Goal: Task Accomplishment & Management: Use online tool/utility

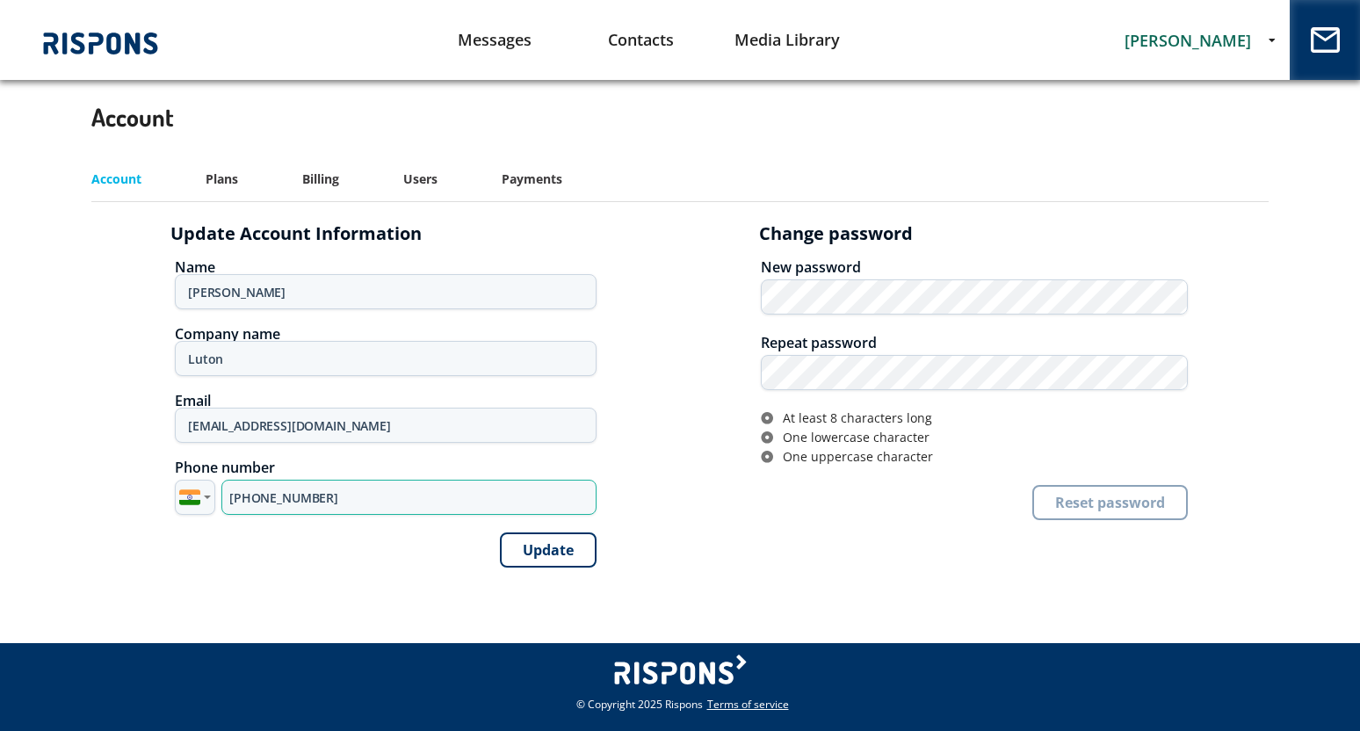
click at [271, 494] on input "[PHONE_NUMBER]" at bounding box center [408, 497] width 375 height 35
paste input "44 7885 880295"
type input "[PHONE_NUMBER]"
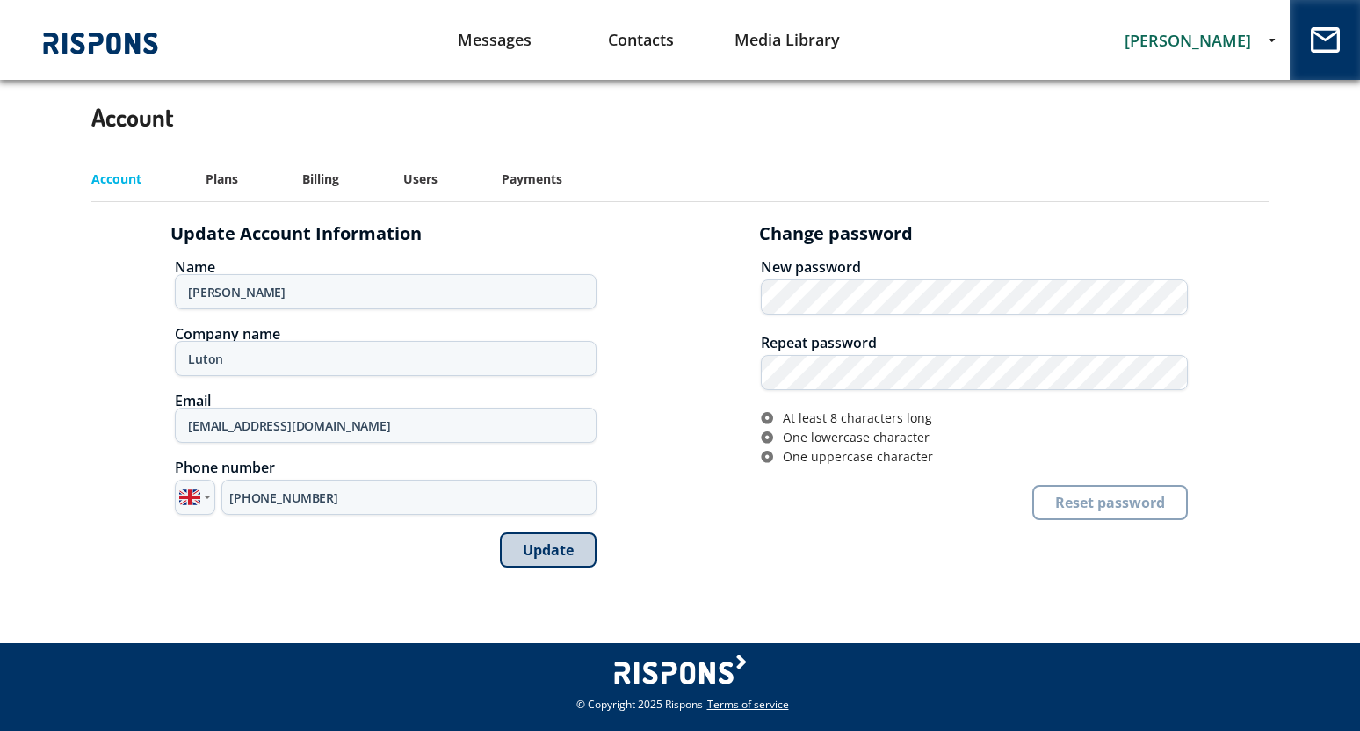
click at [552, 541] on button "Update" at bounding box center [548, 549] width 97 height 35
click at [507, 34] on link "Messages" at bounding box center [495, 40] width 147 height 45
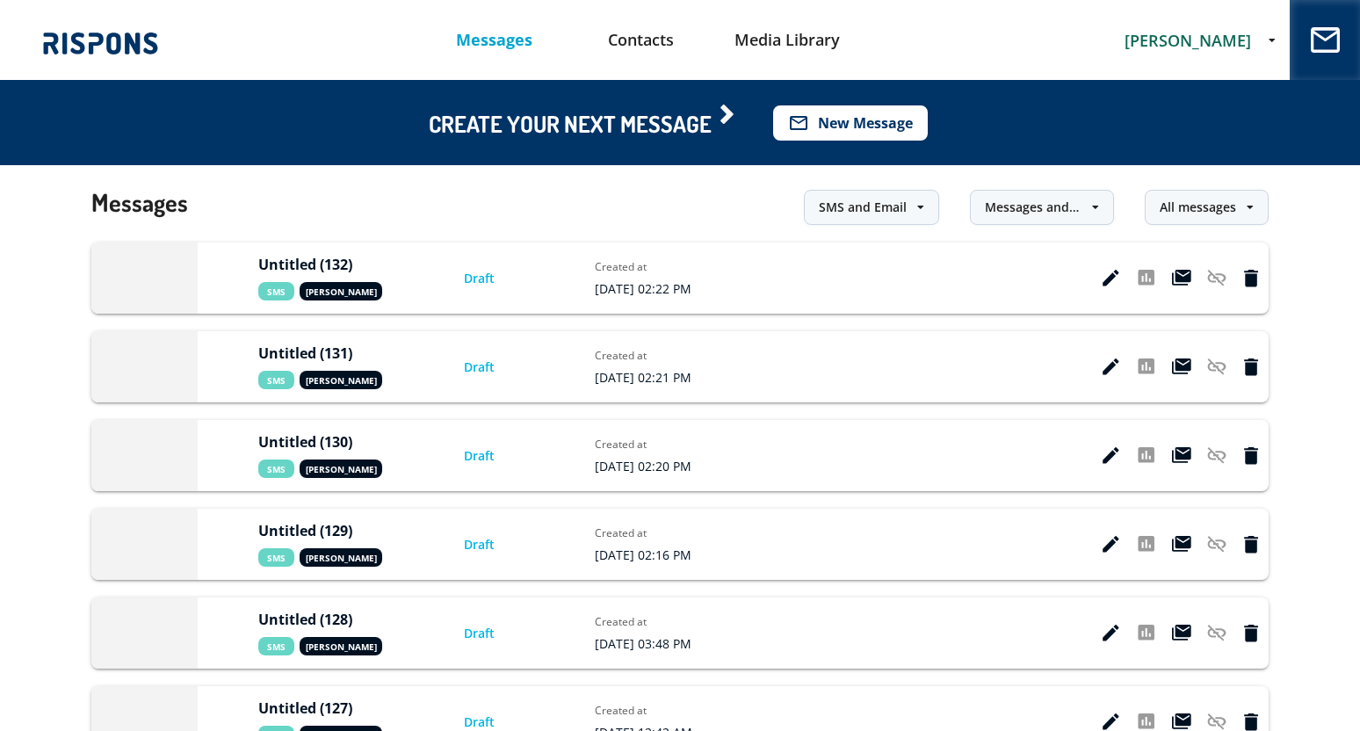
click at [861, 117] on button "mail_outline New Message" at bounding box center [850, 122] width 155 height 35
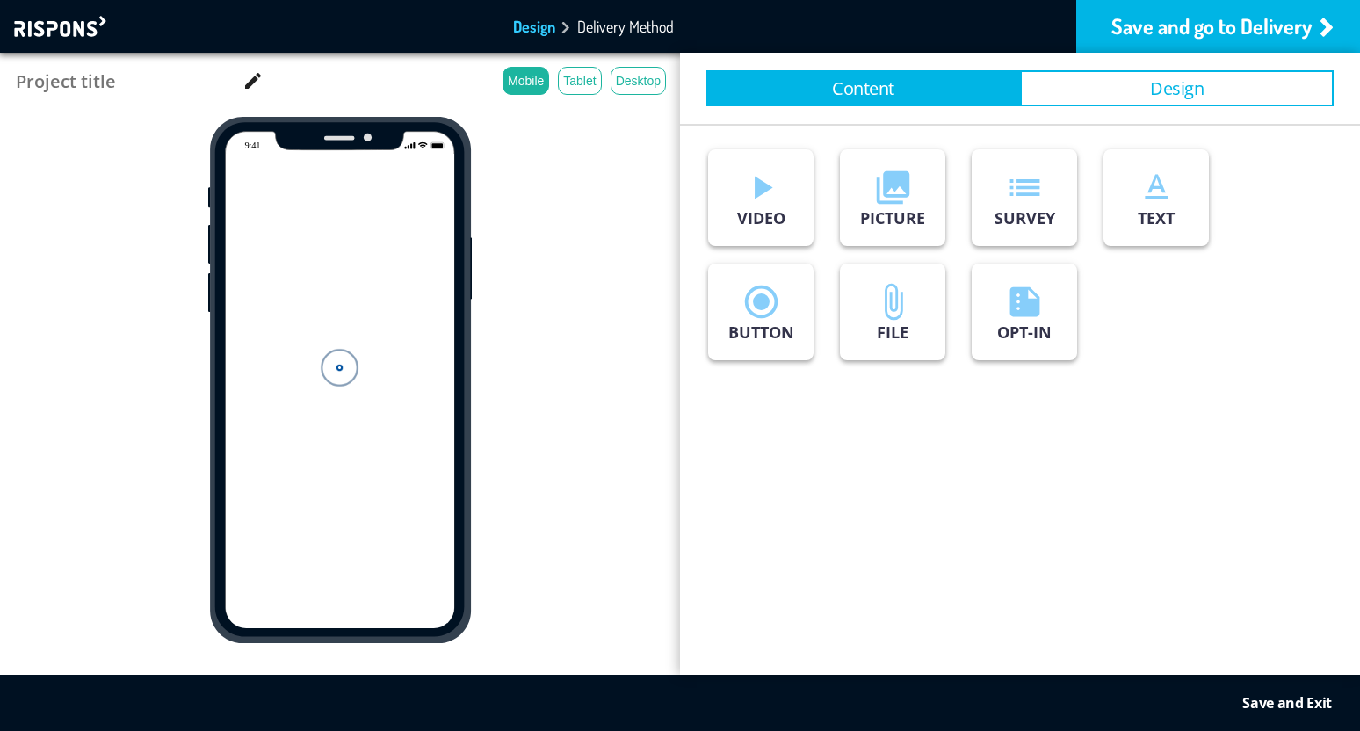
type input "Untitled (133)"
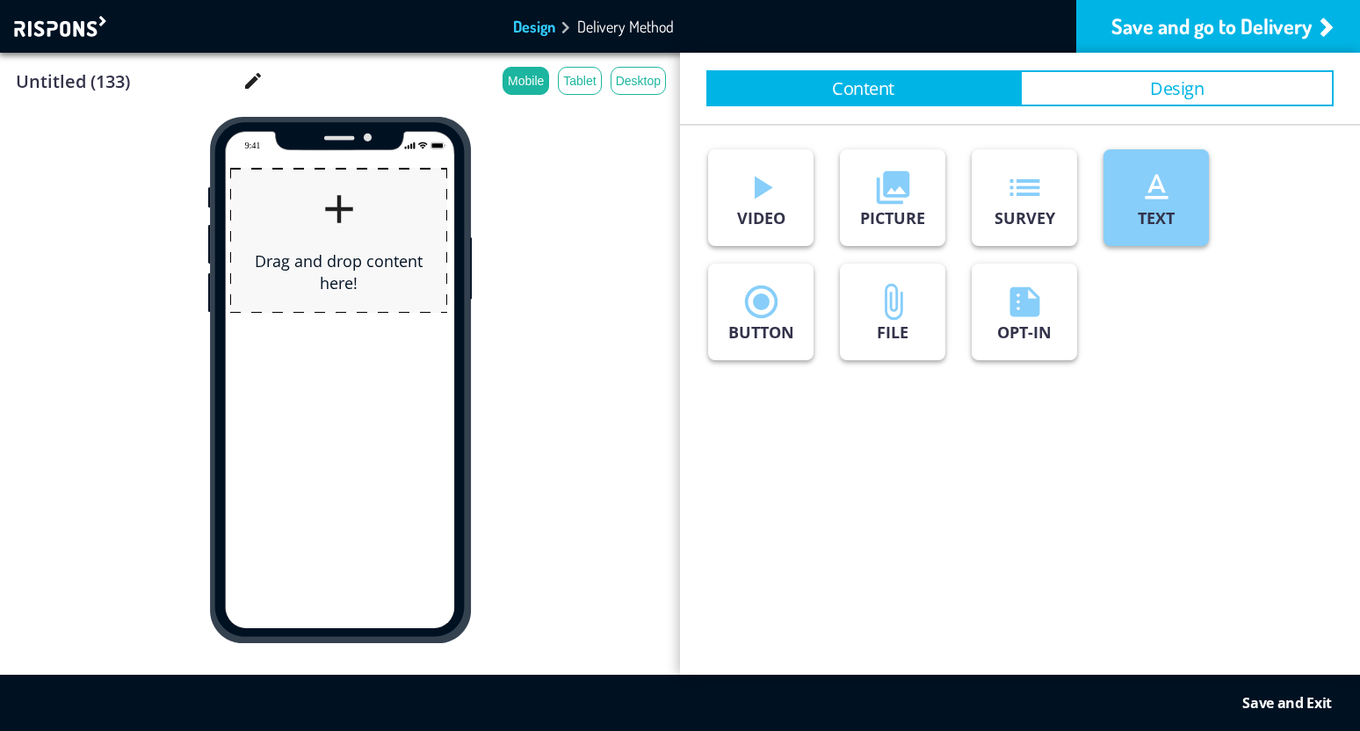
click at [1192, 225] on button "text_format TEXT" at bounding box center [1155, 197] width 105 height 97
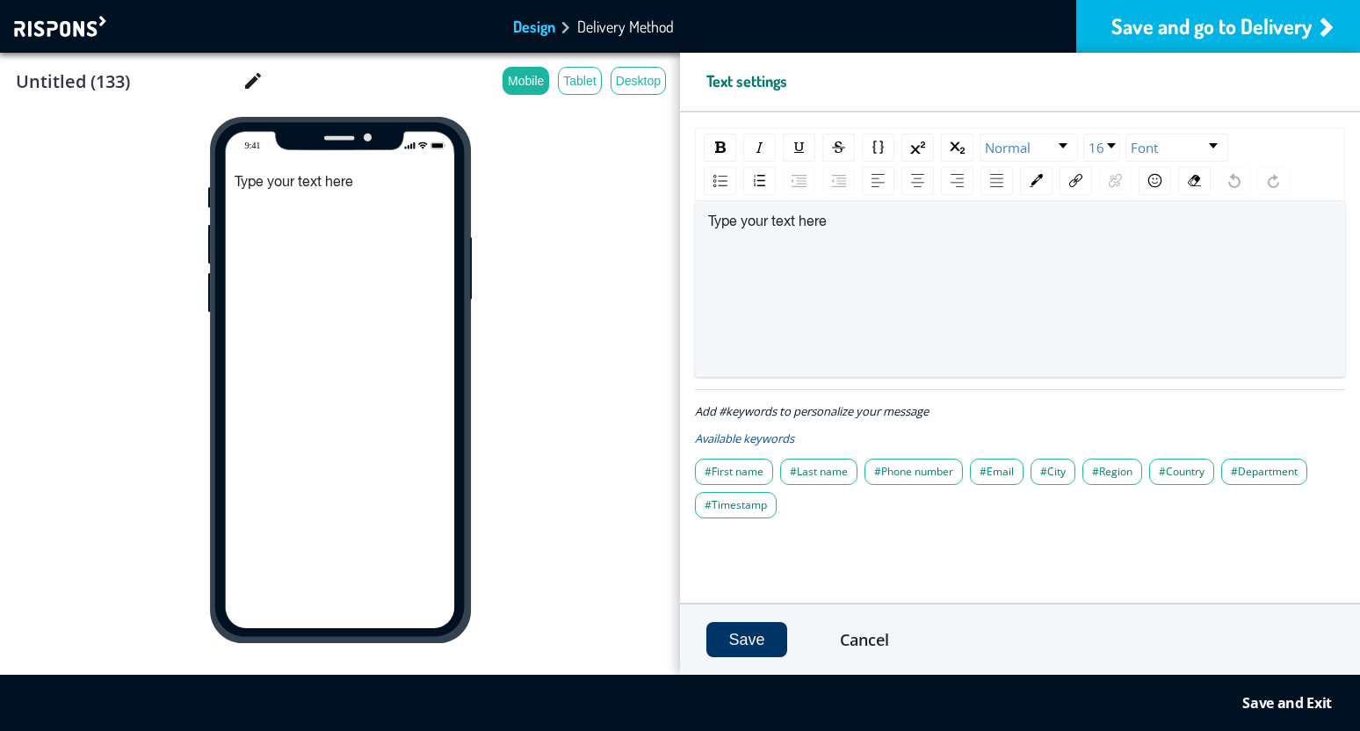
click at [1210, 24] on div "Save and go to Delivery" at bounding box center [1218, 26] width 284 height 53
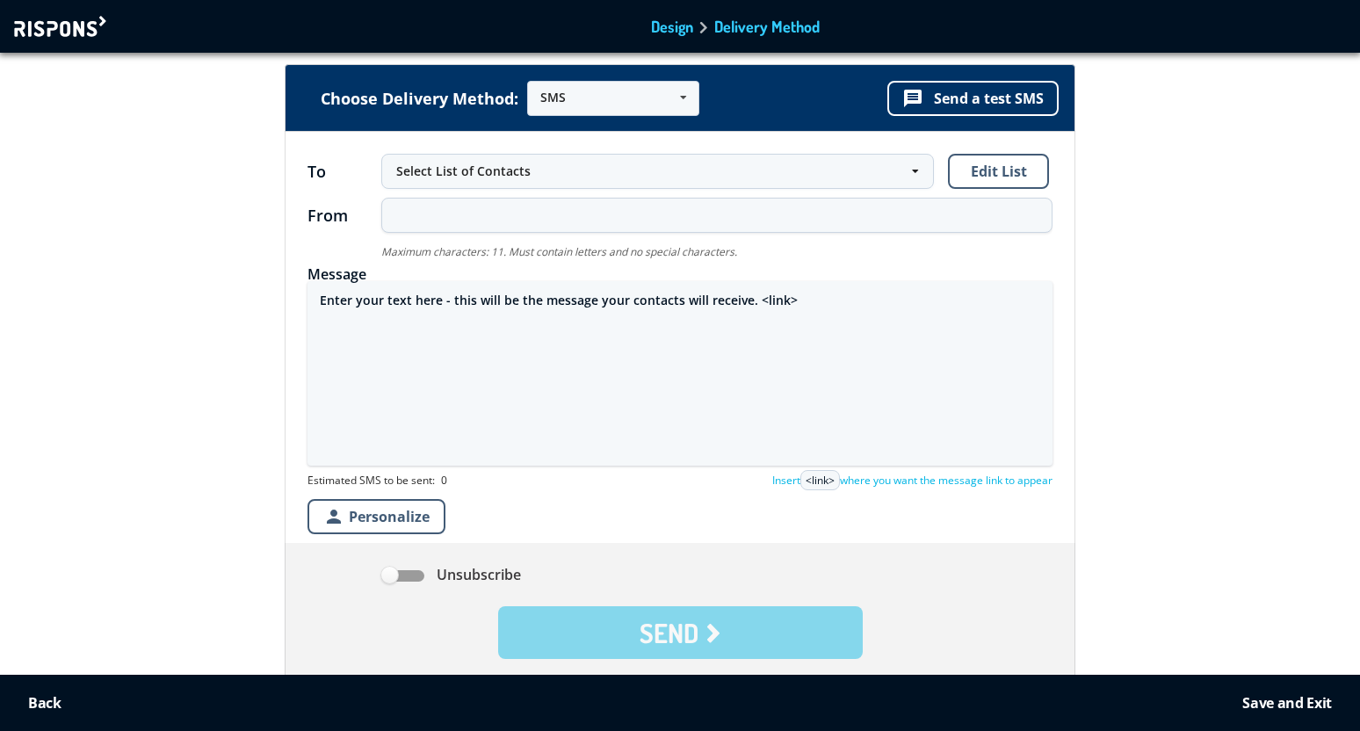
click at [407, 300] on textarea "Enter your text here - this will be the message your contacts will receive. <li…" at bounding box center [679, 373] width 745 height 184
paste textarea "Ihr verlorenes iPhone 16 wurde heute gefunden. Standort prufen auf: https://ins…"
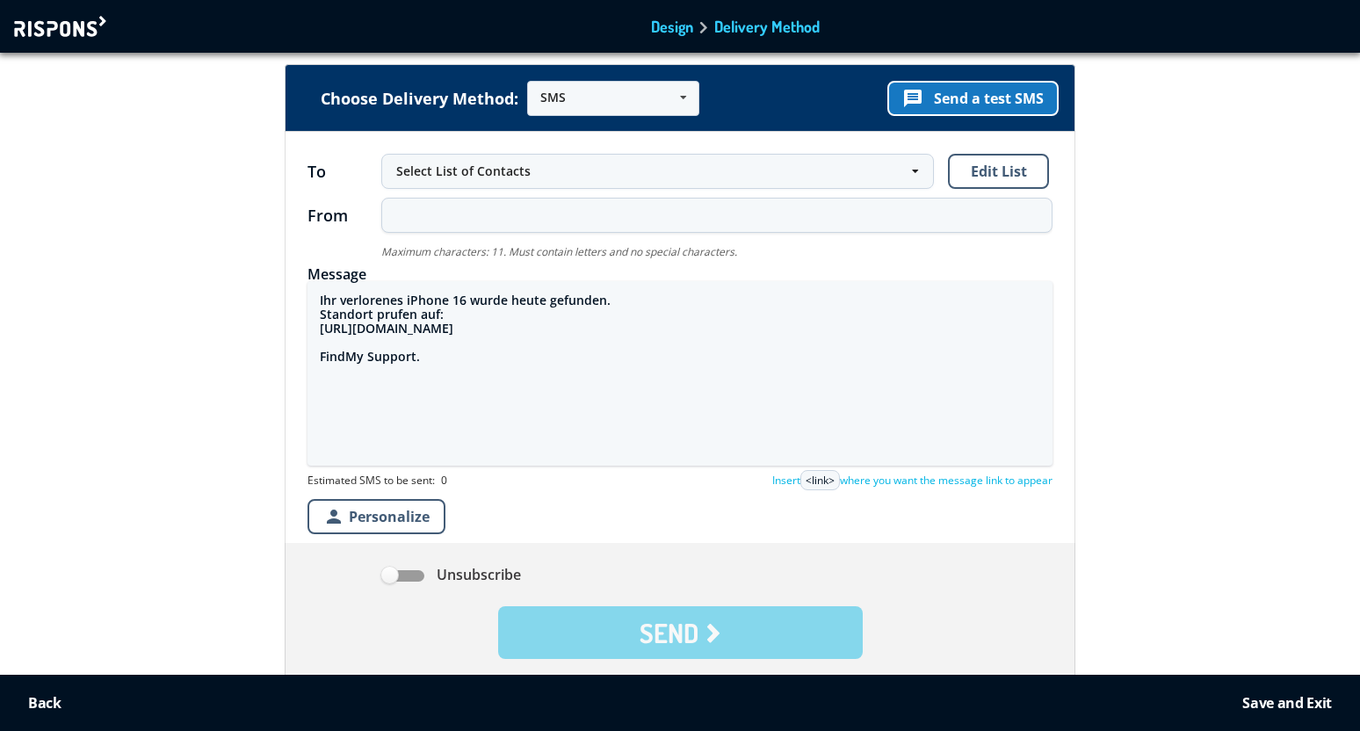
type textarea "Ihr verlorenes iPhone 16 wurde heute gefunden. Standort prufen auf: https://ins…"
click at [961, 92] on button "message Send a test SMS" at bounding box center [972, 98] width 171 height 35
drag, startPoint x: 320, startPoint y: 296, endPoint x: 488, endPoint y: 367, distance: 183.1
click at [488, 368] on textarea "Ihr verlorenes iPhone 16 wurde heute gefunden. Standort prufen auf: https://ins…" at bounding box center [679, 373] width 745 height 184
